Goal: Information Seeking & Learning: Learn about a topic

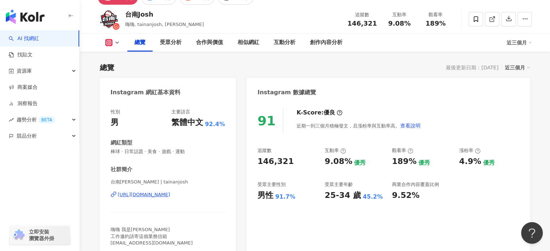
scroll to position [36, 0]
drag, startPoint x: 258, startPoint y: 162, endPoint x: 292, endPoint y: 163, distance: 33.7
click at [292, 163] on div "146,321" at bounding box center [288, 161] width 60 height 11
drag, startPoint x: 256, startPoint y: 198, endPoint x: 294, endPoint y: 198, distance: 38.0
click at [296, 198] on div "91 K-Score : 優良 近期一到三個月積極發文，且漲粉率與互動率高。 查看說明 追蹤數 146,321 互動率 9.08% 優秀 觀看率 189% 優…" at bounding box center [388, 180] width 283 height 156
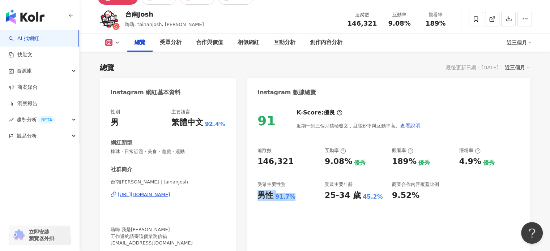
copy div "男性 91.7%"
drag, startPoint x: 324, startPoint y: 198, endPoint x: 354, endPoint y: 196, distance: 29.7
click at [354, 196] on div "追蹤數 146,321 互動率 9.08% 優秀 觀看率 189% 優秀 漲粉率 4.9% 優秀 受眾主要性別 男性 91.7% 受眾主要年齡 25-34 歲…" at bounding box center [389, 175] width 262 height 54
copy div "25-34 歲"
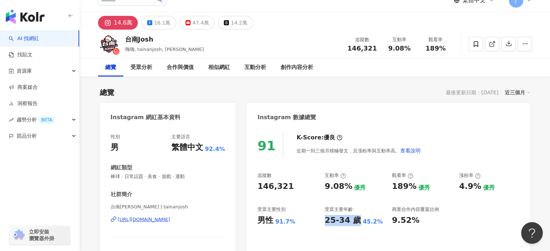
scroll to position [0, 0]
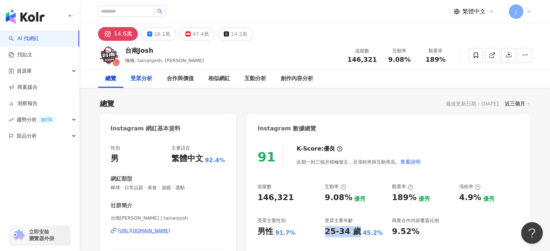
click at [148, 81] on div "受眾分析" at bounding box center [142, 79] width 22 height 9
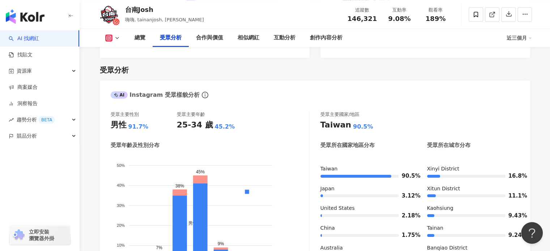
scroll to position [828, 0]
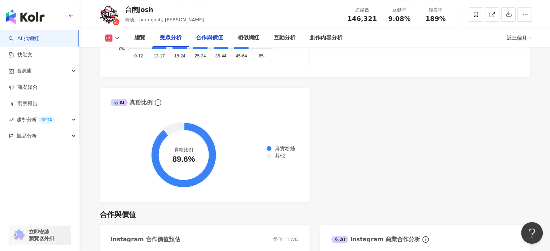
click at [212, 36] on div "合作與價值" at bounding box center [209, 38] width 27 height 9
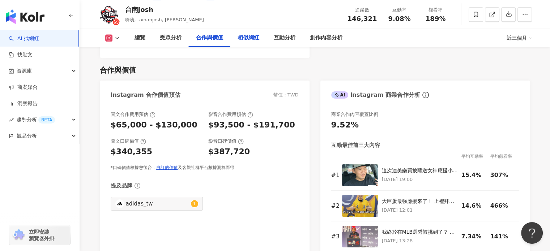
click at [248, 37] on div "相似網紅" at bounding box center [249, 38] width 22 height 9
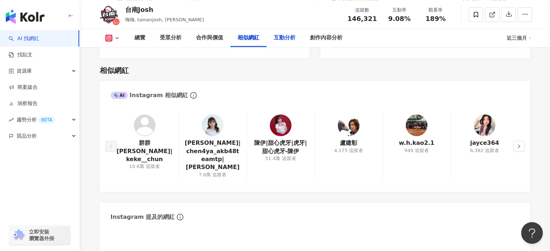
click at [276, 38] on div "互動分析" at bounding box center [285, 38] width 22 height 9
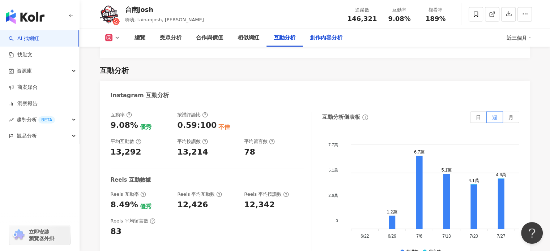
click at [317, 42] on div "創作內容分析" at bounding box center [326, 38] width 33 height 9
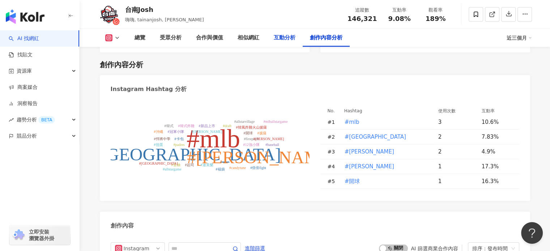
click at [286, 39] on div "互動分析" at bounding box center [285, 38] width 22 height 9
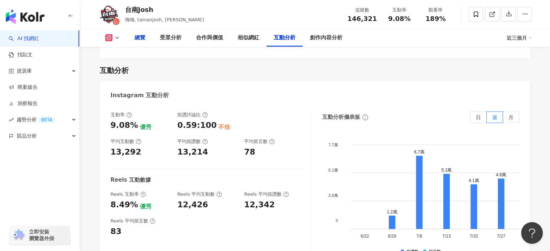
click at [136, 44] on div "總覽" at bounding box center [139, 38] width 25 height 18
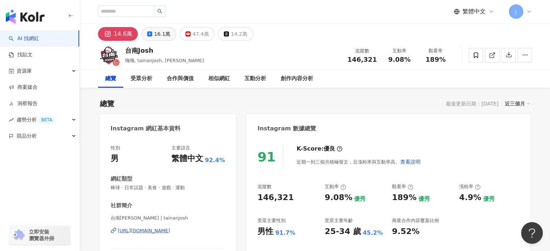
click at [167, 33] on div "16.1萬" at bounding box center [162, 34] width 16 height 10
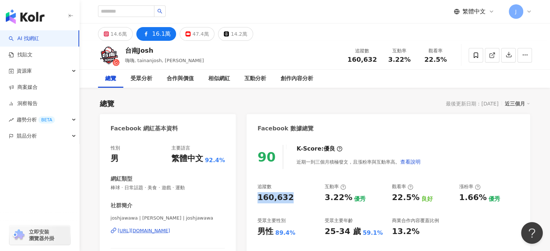
drag, startPoint x: 258, startPoint y: 199, endPoint x: 288, endPoint y: 194, distance: 30.8
click at [288, 194] on div "160,632" at bounding box center [276, 197] width 36 height 11
copy div "160,632"
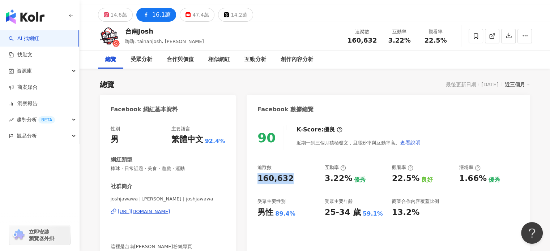
scroll to position [36, 0]
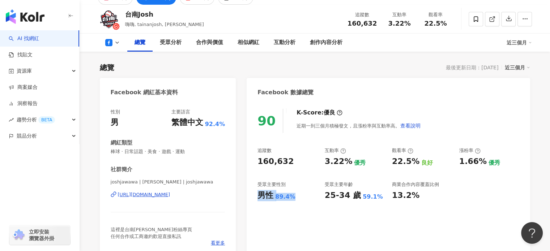
drag, startPoint x: 260, startPoint y: 195, endPoint x: 305, endPoint y: 196, distance: 44.5
click at [305, 196] on div "男性 89.4%" at bounding box center [288, 195] width 60 height 11
copy div "男性 89.4%"
drag, startPoint x: 329, startPoint y: 198, endPoint x: 358, endPoint y: 196, distance: 29.0
click at [358, 196] on div "追蹤數 160,632 互動率 3.22% 優秀 觀看率 22.5% 良好 漲粉率 1.66% 優秀 受眾主要性別 男性 89.4% 受眾主要年齡 25-34…" at bounding box center [389, 175] width 262 height 54
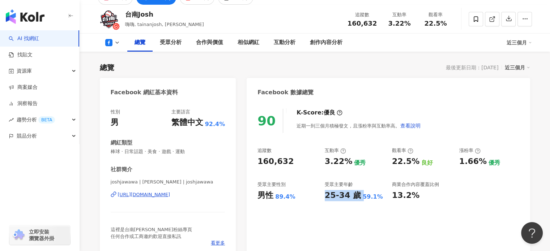
copy div "25-34 歲"
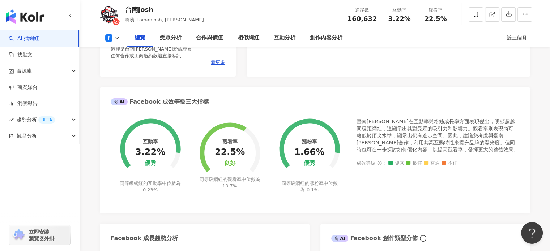
scroll to position [72, 0]
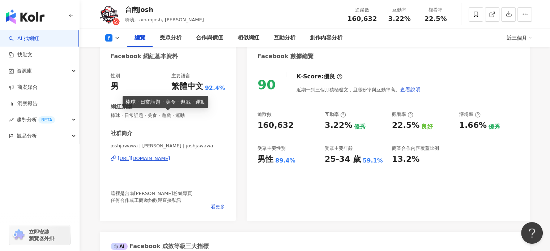
click at [131, 117] on span "棒球 · 日常話題 · 美食 · 遊戲 · 運動" at bounding box center [168, 115] width 115 height 7
copy span "棒球 · 日常話題 · 美食 · 遊戲 · 運動"
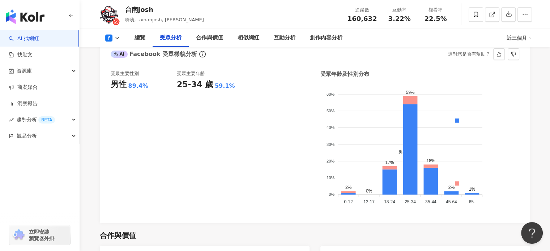
scroll to position [641, 0]
copy span "棒球 · 日常話題 · 美食 · 遊戲 · 運動"
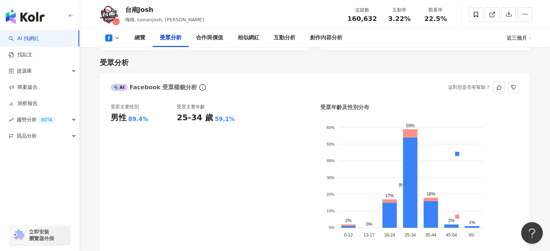
scroll to position [569, 0]
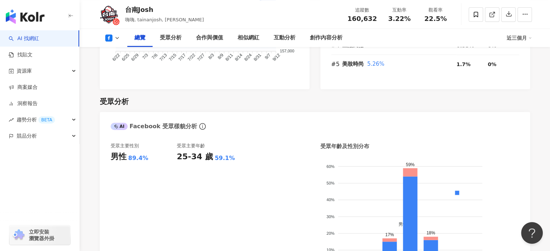
click at [120, 39] on button at bounding box center [112, 37] width 29 height 7
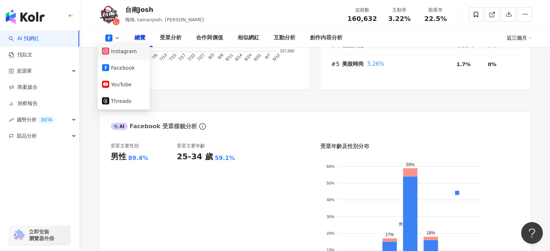
click at [119, 51] on button "Instagram" at bounding box center [123, 51] width 43 height 10
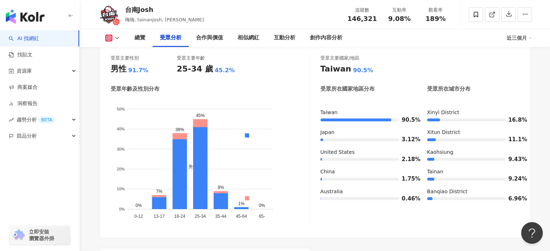
scroll to position [683, 0]
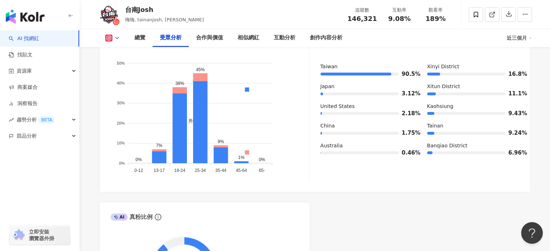
scroll to position [756, 0]
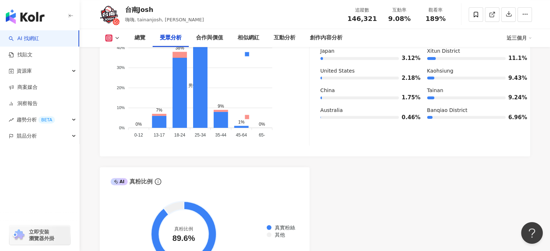
click at [114, 50] on foreignobject "男性 女性" at bounding box center [210, 78] width 199 height 123
click at [116, 41] on icon at bounding box center [117, 38] width 6 height 6
click at [122, 87] on button "YouTube" at bounding box center [123, 85] width 43 height 10
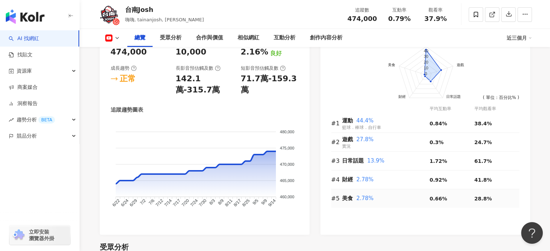
scroll to position [333, 0]
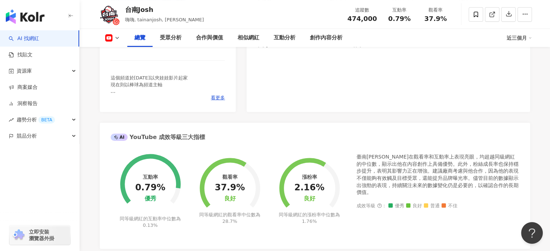
click at [300, 112] on div "90 K-Score : 優良 近期一到三個月積極發文，且漲粉率與互動率高。 查看說明 追蹤數 474,000 互動率 0.79% 優秀 觀看率 37.9% …" at bounding box center [388, 31] width 283 height 162
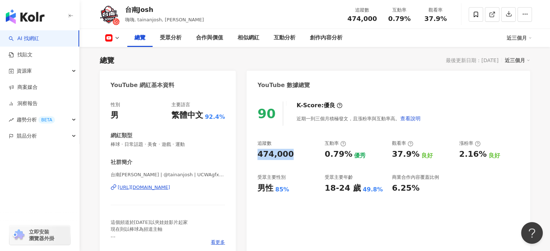
drag, startPoint x: 256, startPoint y: 156, endPoint x: 291, endPoint y: 156, distance: 34.7
click at [291, 156] on div "90 K-Score : 優良 近期一到三個月積極發文，且漲粉率與互動率高。 查看說明 追蹤數 474,000 互動率 0.79% 優秀 觀看率 37.9% …" at bounding box center [388, 175] width 283 height 162
copy div "474,000"
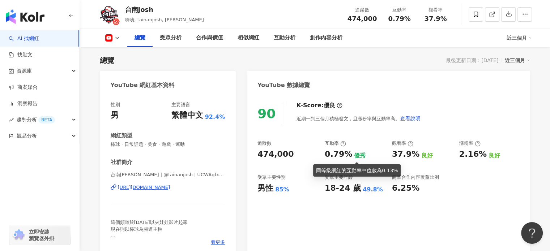
click at [347, 156] on div "0.79%" at bounding box center [338, 154] width 27 height 11
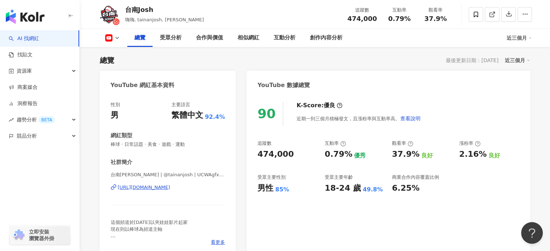
click at [349, 154] on div "0.79%" at bounding box center [338, 154] width 27 height 11
drag, startPoint x: 324, startPoint y: 154, endPoint x: 348, endPoint y: 156, distance: 24.3
click at [348, 156] on div "追蹤數 474,000 互動率 0.79% 優秀 觀看率 37.9% 良好 漲粉率 2.16% 良好 受眾主要性別 男性 85% 受眾主要年齡 18-24 歲…" at bounding box center [389, 167] width 262 height 54
copy div "0.79%"
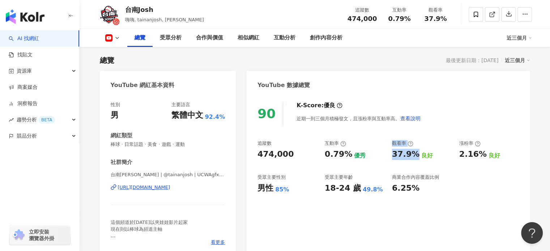
drag, startPoint x: 388, startPoint y: 153, endPoint x: 417, endPoint y: 156, distance: 29.1
click at [417, 156] on div "追蹤數 474,000 互動率 0.79% 優秀 觀看率 37.9% 良好 漲粉率 2.16% 良好 受眾主要性別 男性 85% 受眾主要年齡 18-24 歲…" at bounding box center [389, 167] width 262 height 54
click at [417, 156] on div "37.9% 良好" at bounding box center [422, 154] width 60 height 11
drag, startPoint x: 414, startPoint y: 154, endPoint x: 390, endPoint y: 156, distance: 23.6
click at [390, 156] on div "追蹤數 474,000 互動率 0.79% 優秀 觀看率 37.9% 良好 漲粉率 2.16% 良好 受眾主要性別 男性 85% 受眾主要年齡 18-24 歲…" at bounding box center [389, 167] width 262 height 54
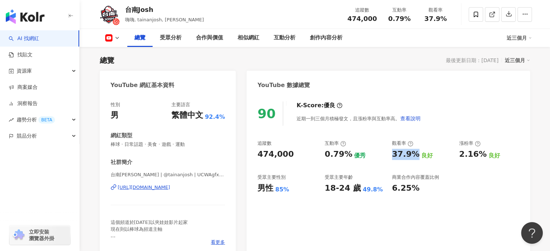
copy div "37.9%"
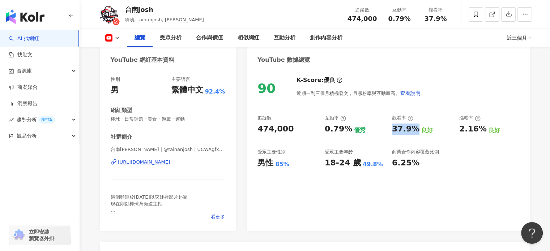
scroll to position [80, 0]
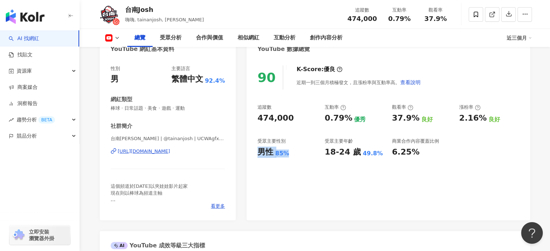
drag, startPoint x: 255, startPoint y: 151, endPoint x: 288, endPoint y: 152, distance: 32.2
click at [288, 152] on div "90 K-Score : 優良 近期一到三個月積極發文，且漲粉率與互動率高。 查看說明 追蹤數 474,000 互動率 0.79% 優秀 觀看率 37.9% …" at bounding box center [388, 139] width 283 height 162
copy div "男性 85%"
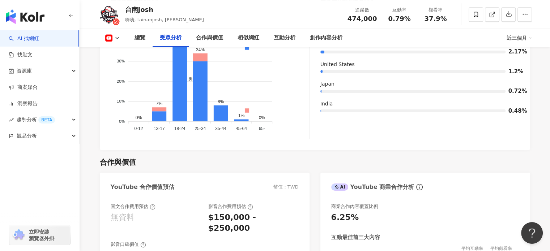
scroll to position [731, 0]
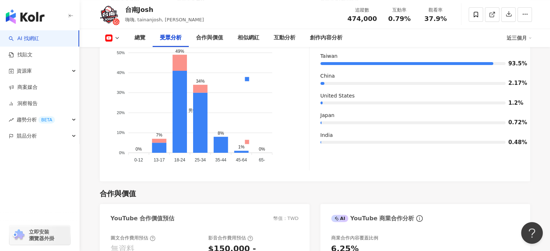
click at [119, 40] on icon at bounding box center [117, 38] width 6 height 6
click at [121, 53] on button "Instagram" at bounding box center [123, 52] width 43 height 10
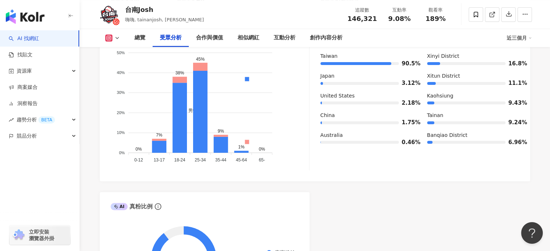
scroll to position [719, 0]
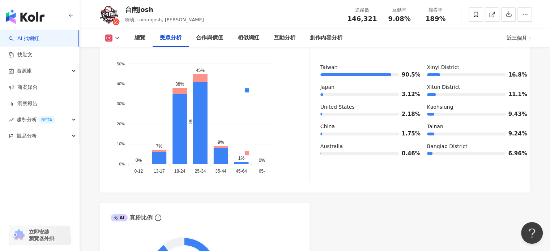
click at [467, 209] on div "AI Instagram 受眾樣貌分析 受眾主要性別 男性 91.7% 受眾主要年齡 25-34 歲 45.2% 受眾年齡及性別分布 男性 女性 50% 50…" at bounding box center [315, 148] width 430 height 339
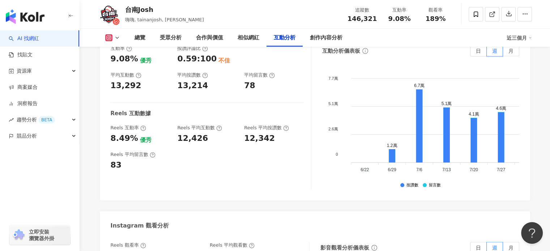
scroll to position [1515, 0]
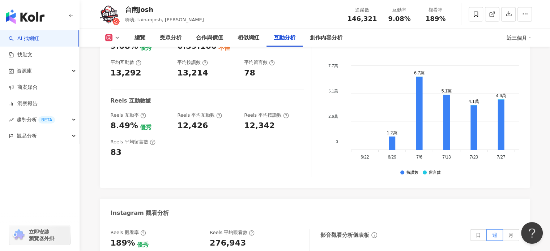
click at [117, 36] on icon at bounding box center [117, 38] width 6 height 6
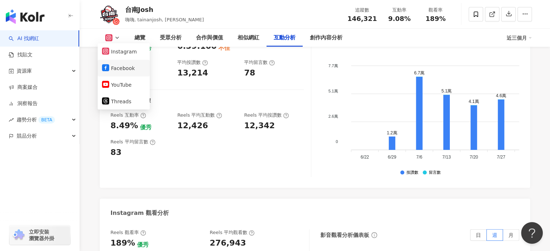
click at [119, 70] on button "Facebook" at bounding box center [123, 68] width 43 height 10
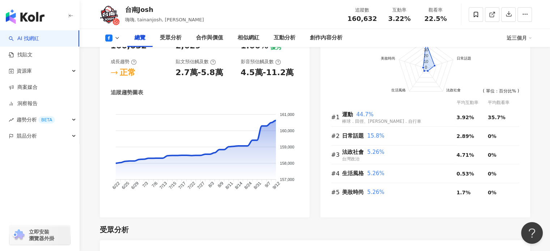
scroll to position [404, 0]
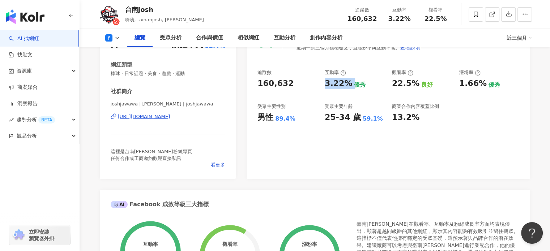
click at [336, 87] on div "3.22%" at bounding box center [338, 83] width 27 height 11
click at [408, 84] on div "22.5%" at bounding box center [405, 83] width 27 height 11
copy div "22.5%"
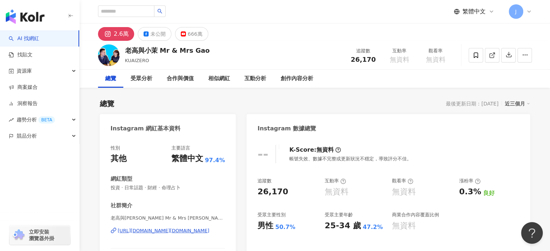
click at [456, 141] on div "-- K-Score : 無資料 帳號失效、數據不完整或更新狀況不穩定，導致評分不佳。 追蹤數 26,170 互動率 無資料 觀看率 無資料 漲粉率 0.3%…" at bounding box center [388, 219] width 283 height 162
click at [116, 84] on div "總覽" at bounding box center [110, 79] width 25 height 18
click at [184, 35] on icon at bounding box center [183, 33] width 5 height 5
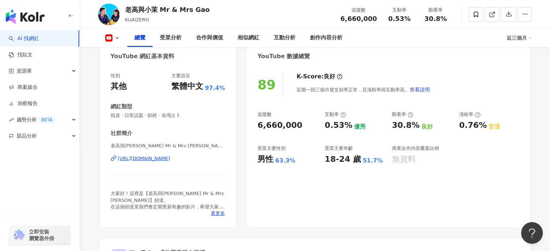
scroll to position [217, 0]
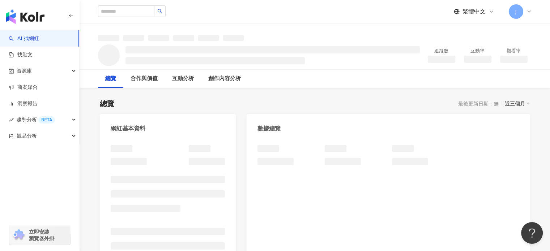
click at [20, 12] on img "button" at bounding box center [25, 16] width 39 height 14
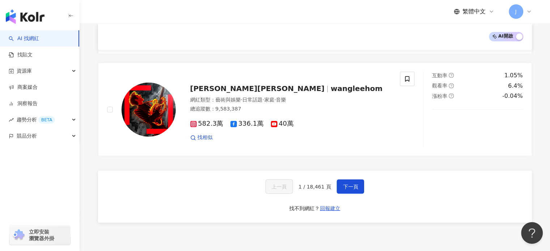
scroll to position [1254, 0]
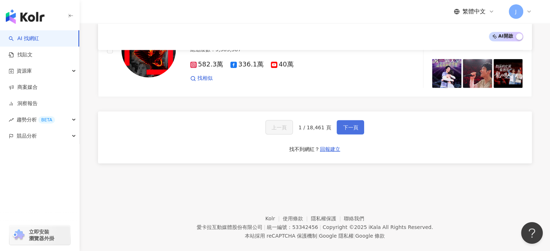
click at [340, 120] on button "下一頁" at bounding box center [350, 127] width 27 height 14
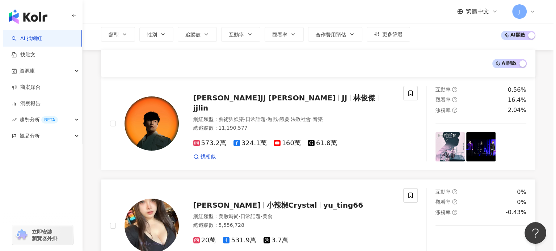
scroll to position [45, 0]
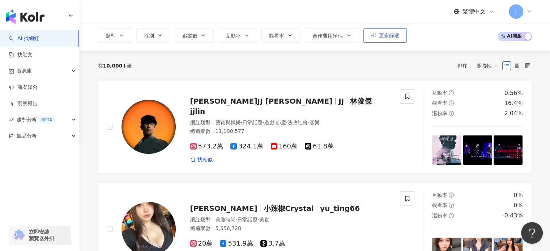
click at [395, 35] on span "更多篩選" at bounding box center [389, 36] width 20 height 6
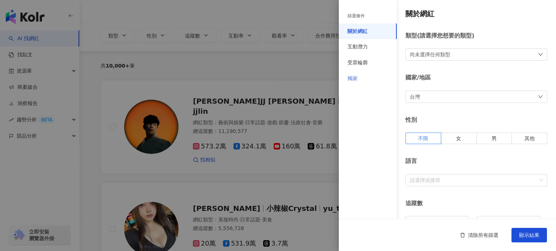
click at [383, 80] on div "獨家" at bounding box center [368, 79] width 58 height 16
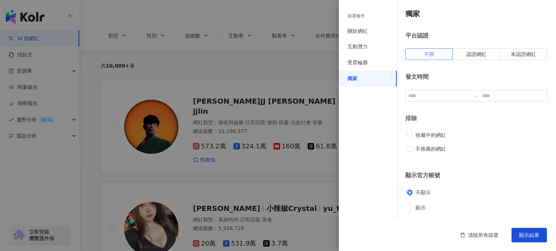
scroll to position [1, 0]
click at [381, 58] on div "受眾輪廓" at bounding box center [368, 63] width 58 height 16
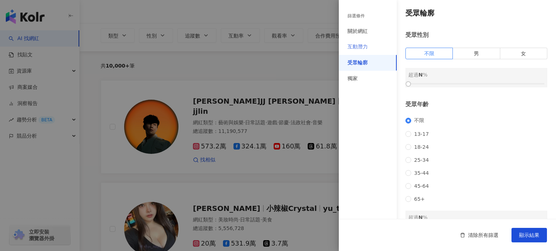
click at [376, 48] on div "互動潛力" at bounding box center [368, 47] width 58 height 16
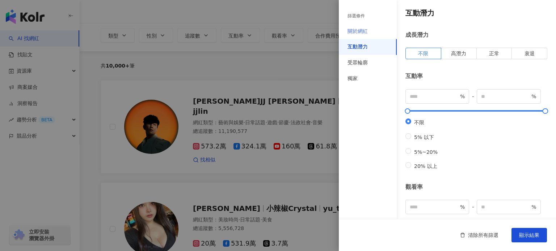
click at [375, 27] on div "關於網紅" at bounding box center [368, 32] width 58 height 16
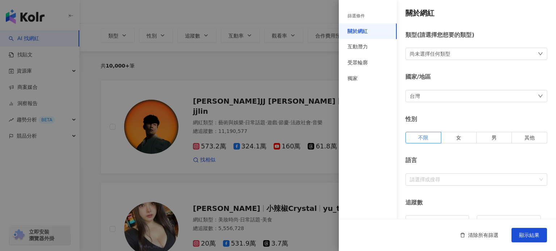
click at [489, 56] on div "尚未選擇任何類型" at bounding box center [476, 54] width 142 height 12
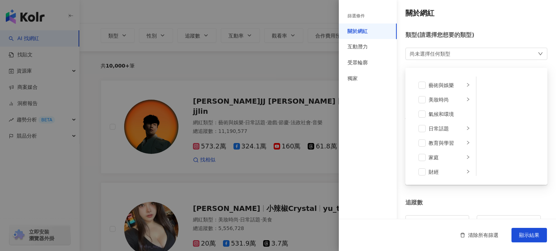
click at [459, 56] on div "尚未選擇任何類型 藝術與娛樂 美妝時尚 氣候和環境 日常話題 教育與學習 家庭 財經 美食 命理占卜 遊戲 法政社會 生活風格 影視娛樂 醫療與健康 寵物 攝…" at bounding box center [476, 54] width 142 height 12
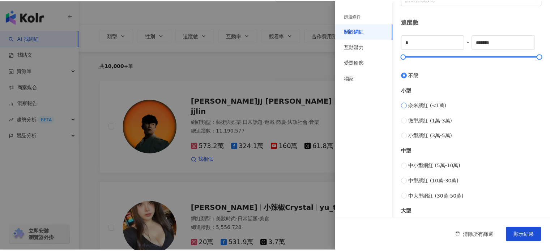
scroll to position [294, 0]
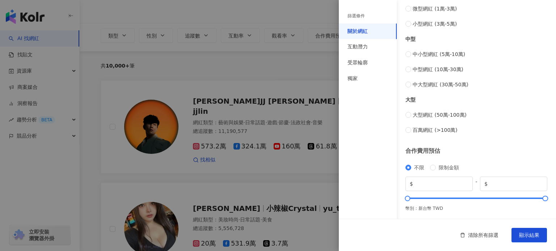
click at [306, 83] on div at bounding box center [278, 125] width 556 height 251
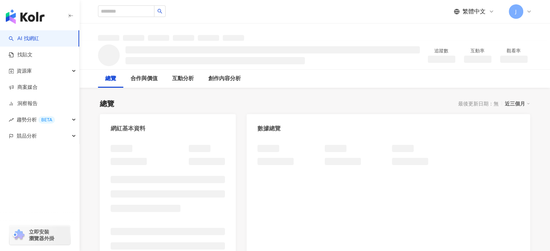
click at [320, 100] on div "總覽 最後更新日期：無 近三個月" at bounding box center [315, 104] width 430 height 10
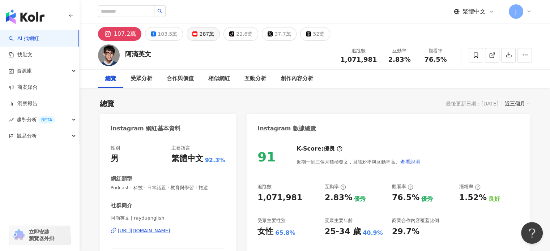
click at [200, 34] on div "287萬" at bounding box center [206, 34] width 15 height 10
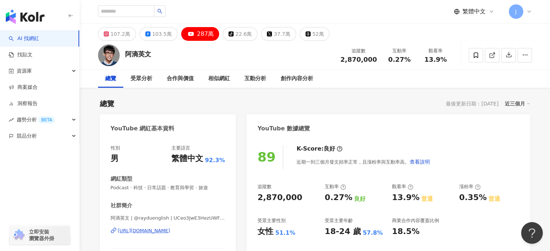
scroll to position [181, 0]
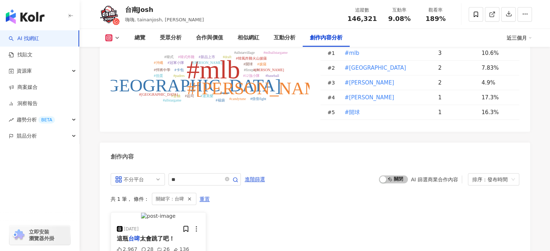
scroll to position [2217, 0]
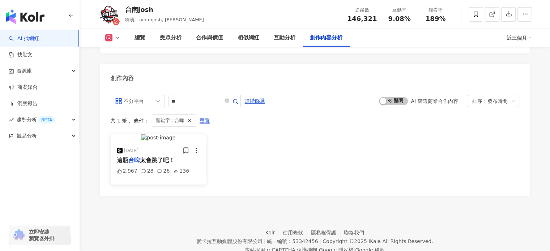
click at [153, 179] on div "2025/2/13 這瓶 台啤 太會跳了吧！ 2,967 28 26 136" at bounding box center [159, 159] width 96 height 51
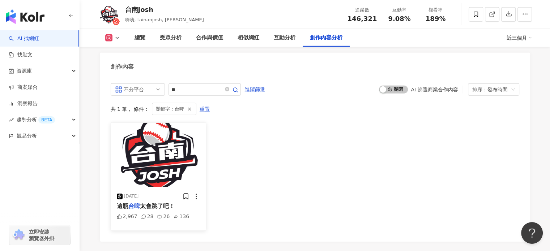
scroll to position [0, 0]
click at [166, 193] on div "2025/2/13" at bounding box center [159, 196] width 84 height 7
click at [139, 203] on mark "台啤" at bounding box center [134, 206] width 12 height 7
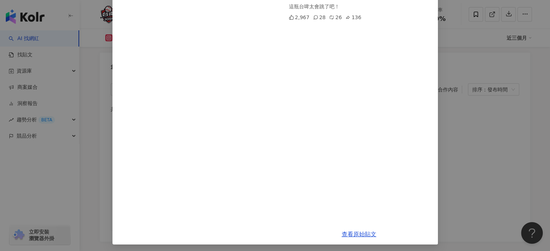
scroll to position [74, 0]
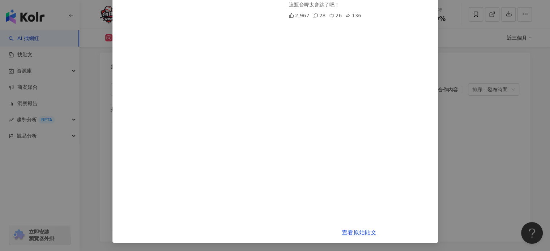
click at [514, 139] on div "台南Josh 2025/2/13 這瓶台啤太會跳了吧！ 2,967 28 26 136 查看原始貼文" at bounding box center [275, 125] width 550 height 251
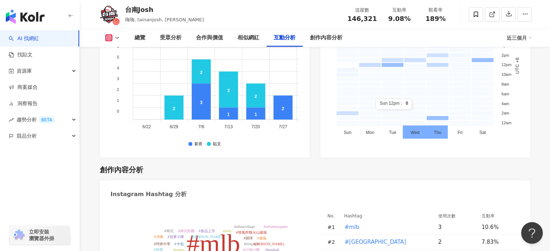
scroll to position [1830, 0]
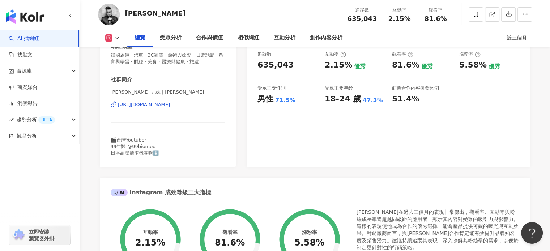
scroll to position [72, 0]
